Goal: Information Seeking & Learning: Learn about a topic

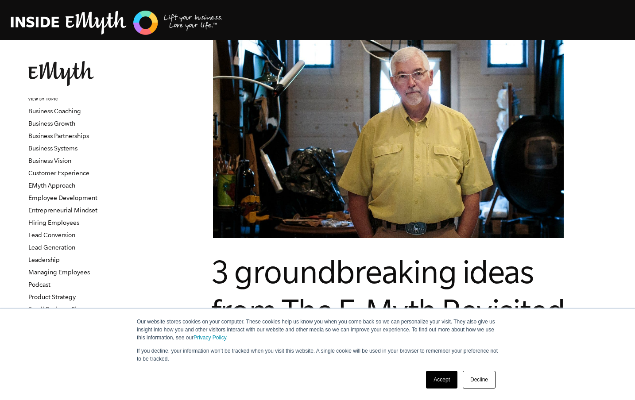
click at [442, 387] on link "Accept" at bounding box center [441, 380] width 31 height 18
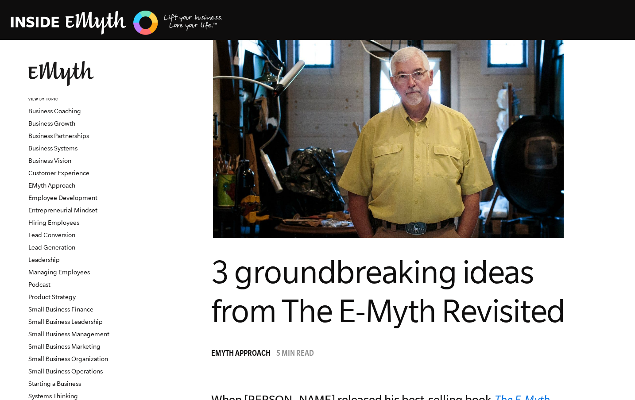
click at [50, 26] on img at bounding box center [117, 22] width 213 height 27
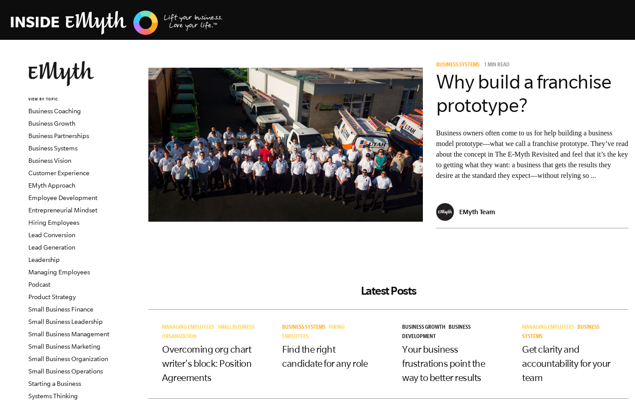
click at [58, 76] on img at bounding box center [61, 73] width 66 height 25
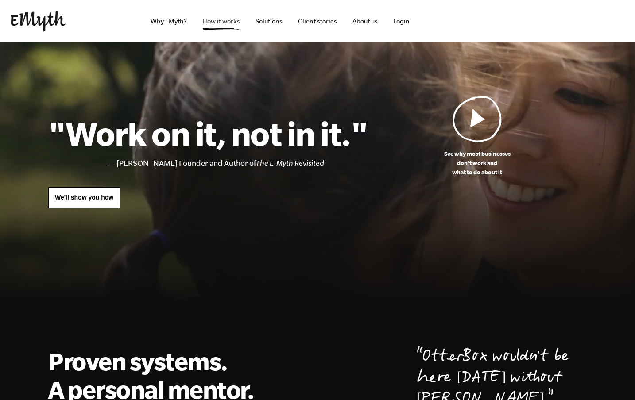
click at [222, 21] on link "How it works" at bounding box center [221, 21] width 52 height 43
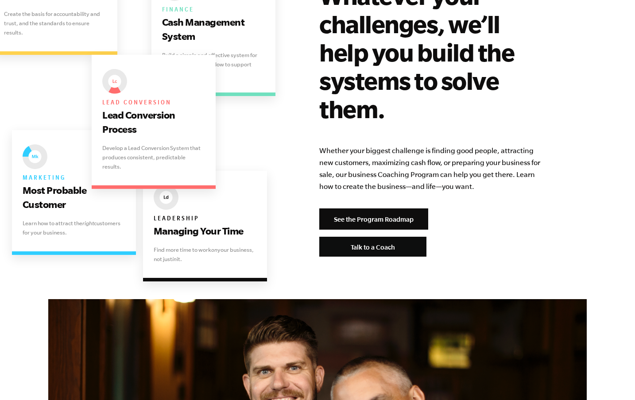
scroll to position [1832, 0]
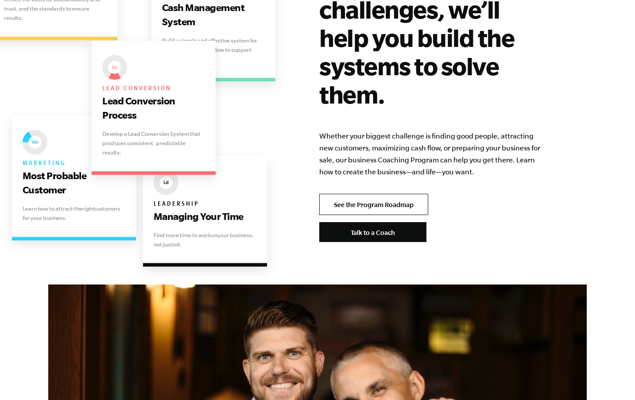
click at [390, 194] on link "See the Program Roadmap" at bounding box center [373, 204] width 109 height 21
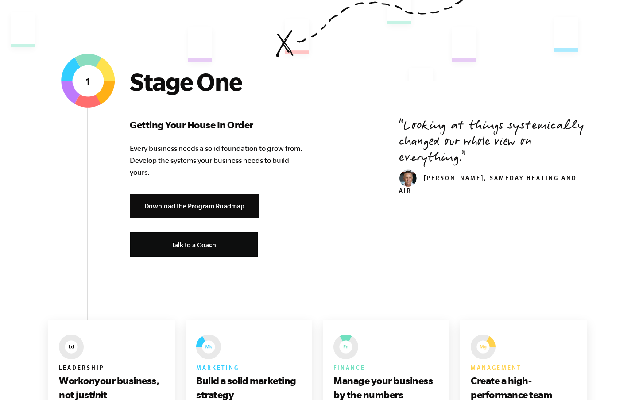
scroll to position [308, 0]
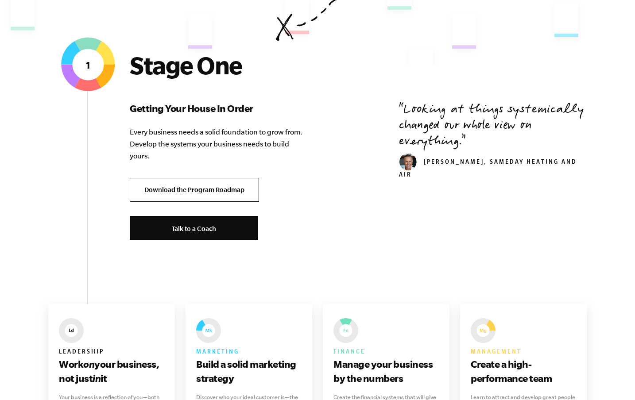
click at [176, 193] on link "Download the Program Roadmap" at bounding box center [194, 190] width 129 height 24
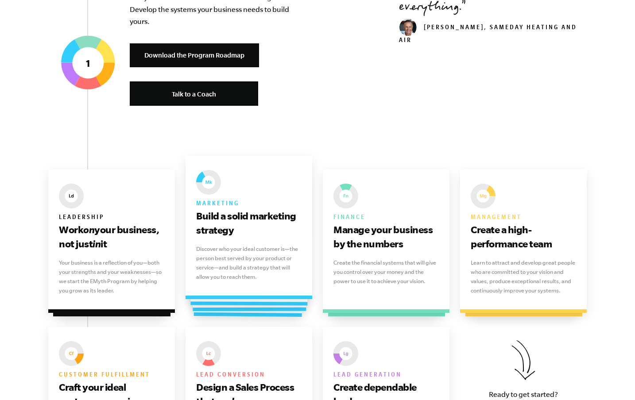
scroll to position [443, 0]
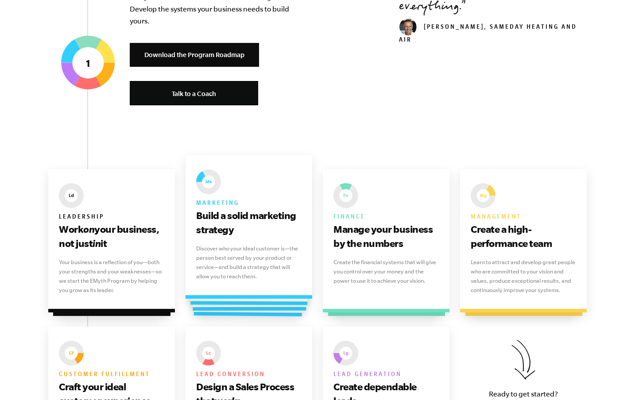
click at [248, 252] on p "Discover who your ideal customer is—the person best served by your product or s…" at bounding box center [248, 262] width 105 height 37
click at [241, 218] on h3 "Build a solid marketing strategy" at bounding box center [248, 223] width 105 height 28
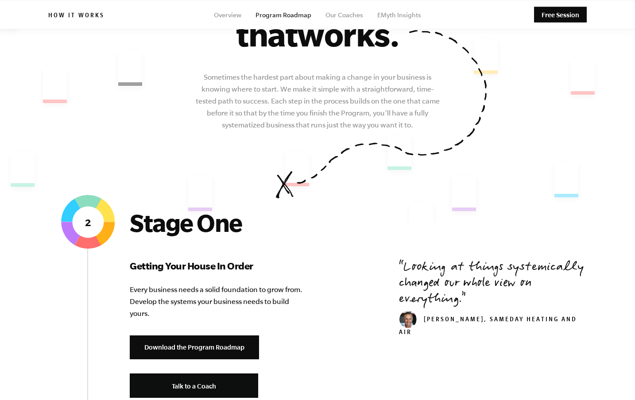
scroll to position [0, 0]
